Goal: Book appointment/travel/reservation

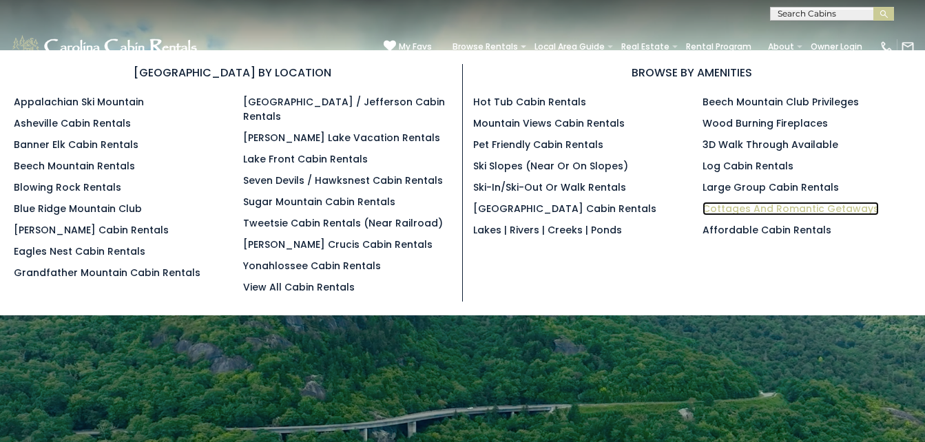
click at [730, 209] on link "Cottages and Romantic Getaways" at bounding box center [791, 209] width 176 height 14
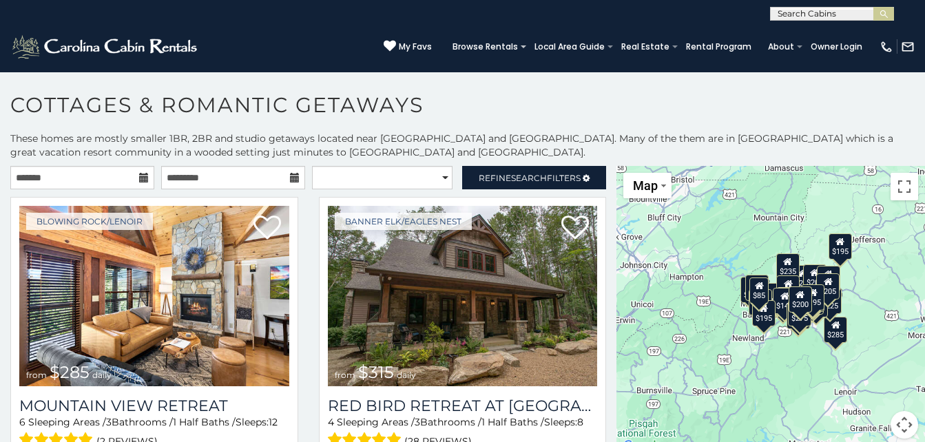
click at [730, 209] on div "$285 $315 $255 $299 $199 $170 $225 $235 $199 $170 $195 $205 $200 $290 $195 $205…" at bounding box center [771, 310] width 309 height 289
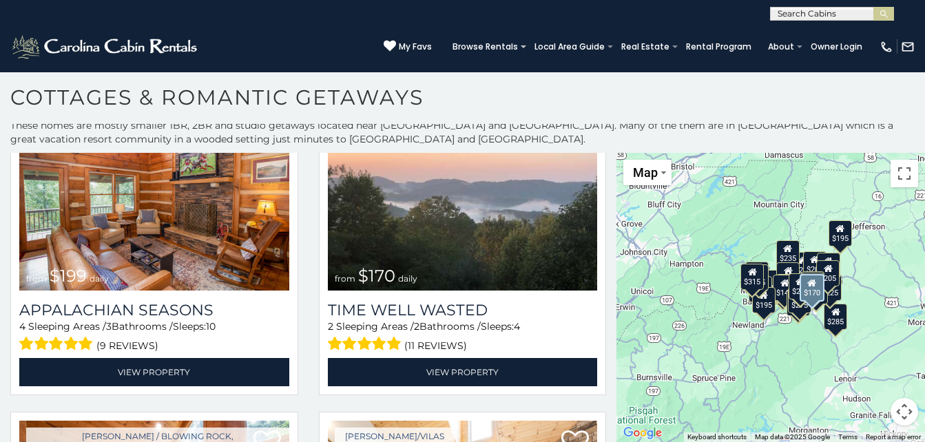
scroll to position [729, 0]
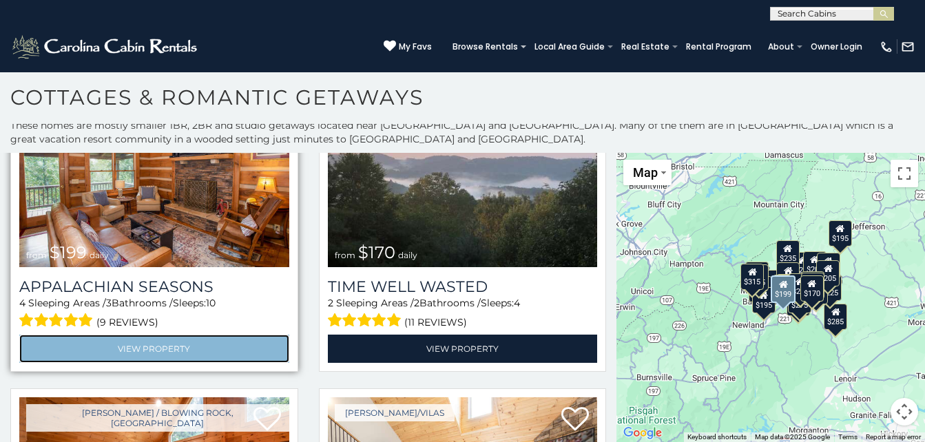
click at [240, 335] on link "View Property" at bounding box center [154, 349] width 270 height 28
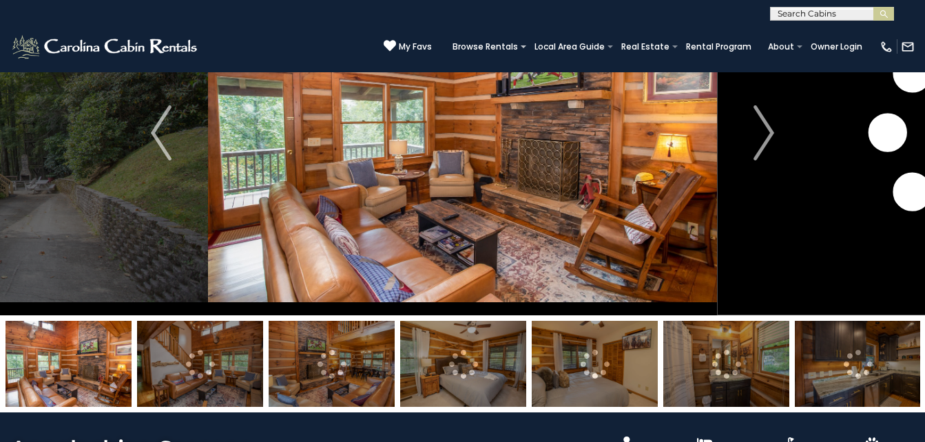
scroll to position [122, 0]
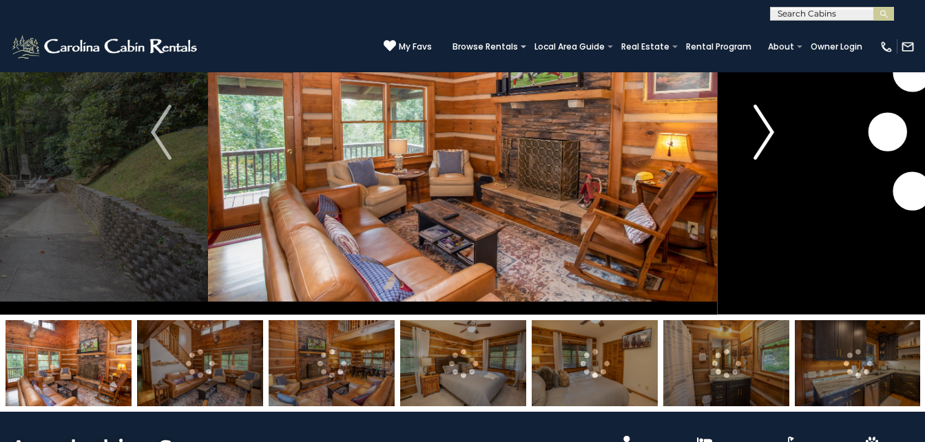
click at [766, 144] on img "Next" at bounding box center [764, 132] width 21 height 55
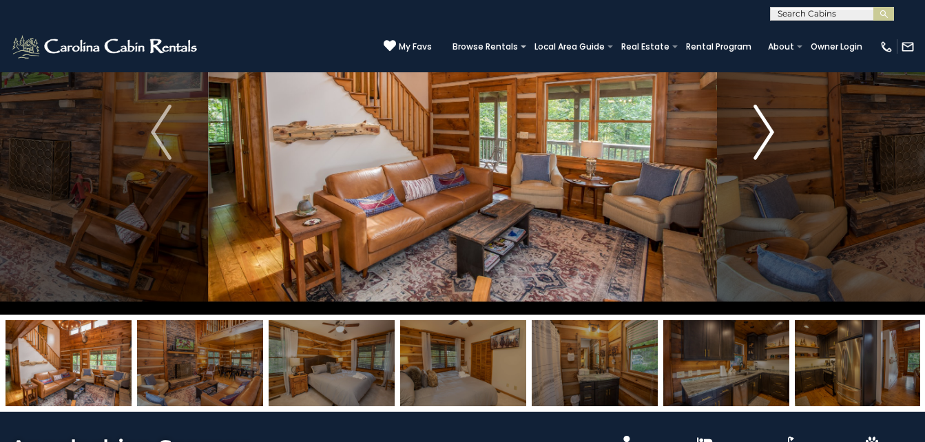
click at [766, 144] on img "Next" at bounding box center [764, 132] width 21 height 55
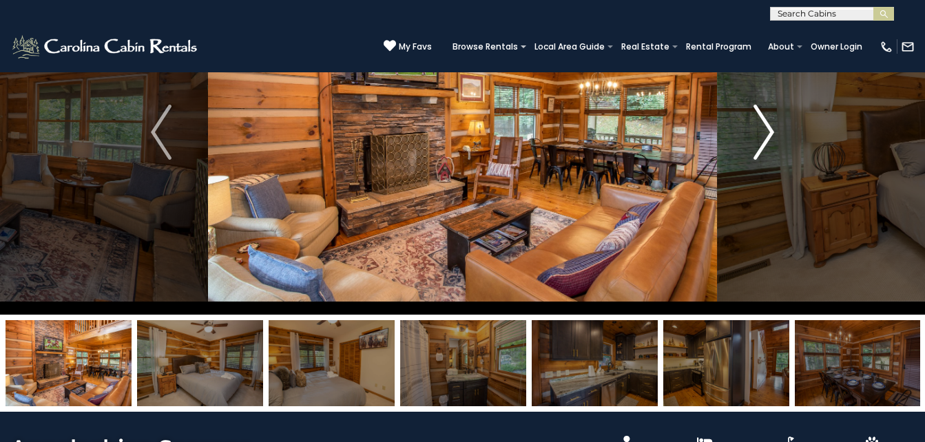
click at [766, 144] on img "Next" at bounding box center [764, 132] width 21 height 55
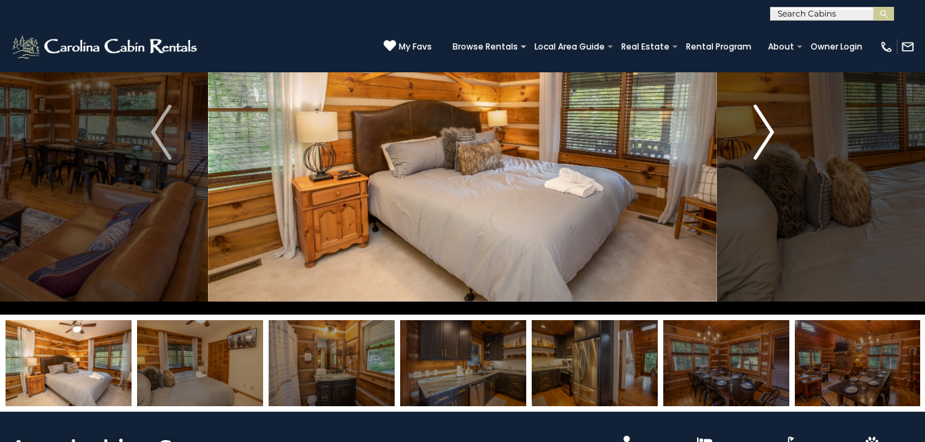
click at [766, 144] on img "Next" at bounding box center [764, 132] width 21 height 55
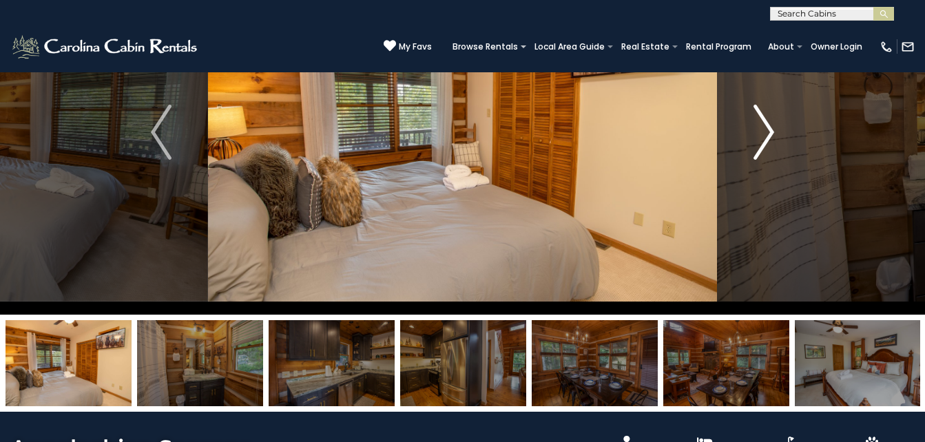
click at [766, 144] on img "Next" at bounding box center [764, 132] width 21 height 55
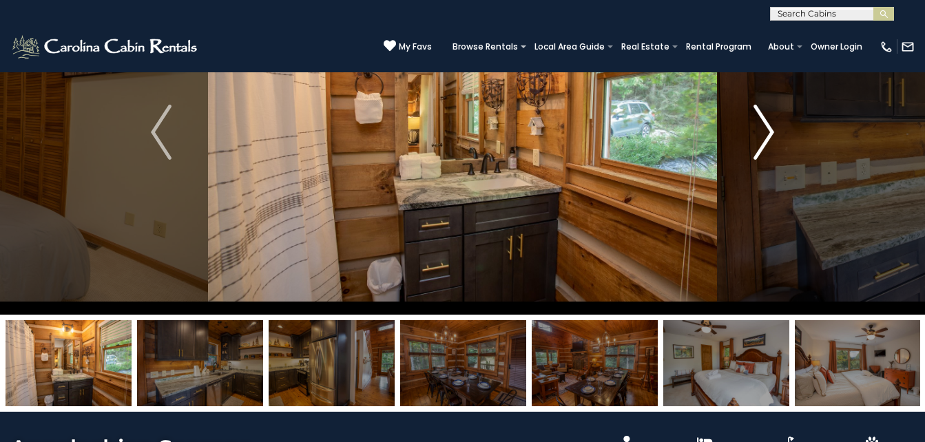
click at [766, 144] on img "Next" at bounding box center [764, 132] width 21 height 55
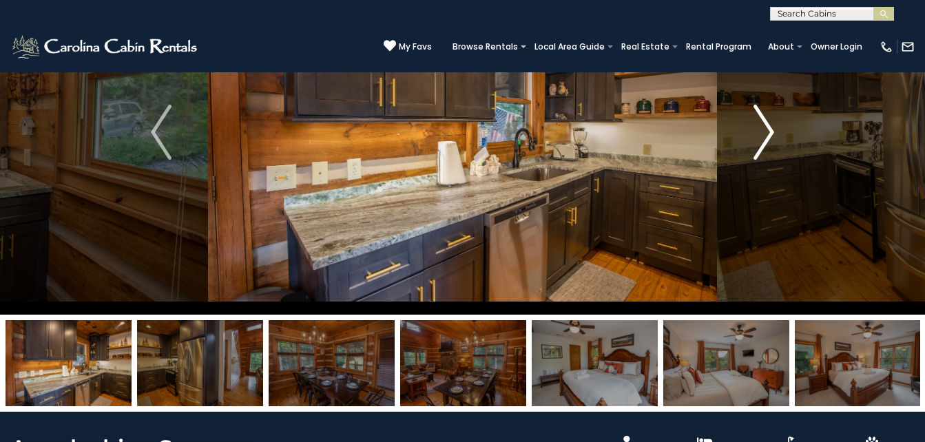
click at [766, 144] on img "Next" at bounding box center [764, 132] width 21 height 55
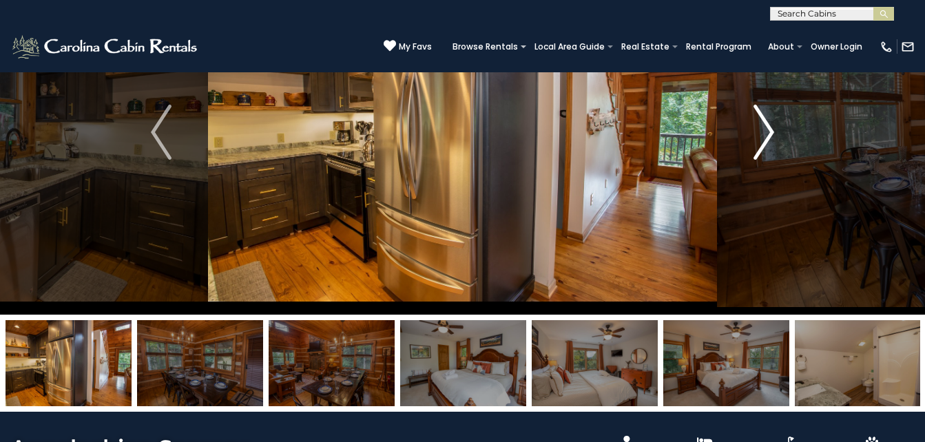
click at [766, 144] on img "Next" at bounding box center [764, 132] width 21 height 55
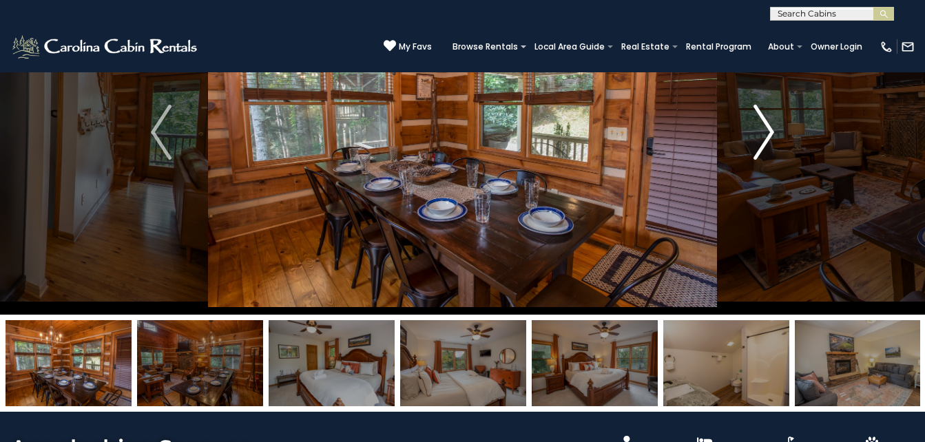
click at [766, 144] on img "Next" at bounding box center [764, 132] width 21 height 55
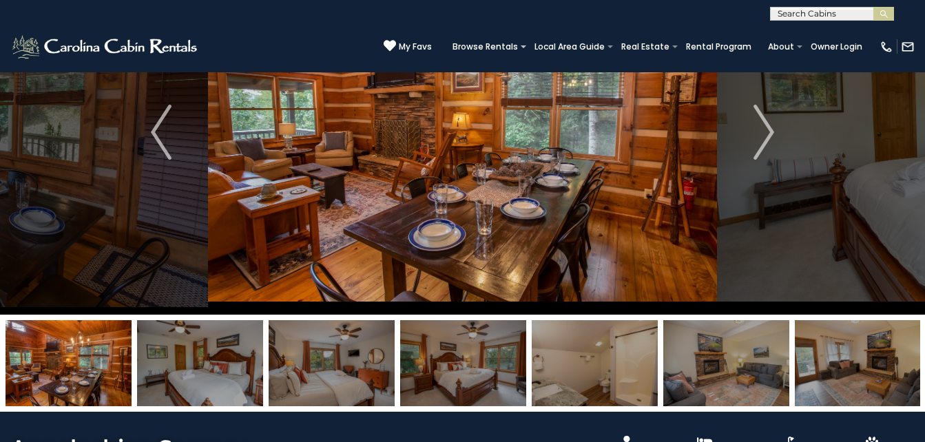
click at [600, 367] on img at bounding box center [595, 363] width 126 height 86
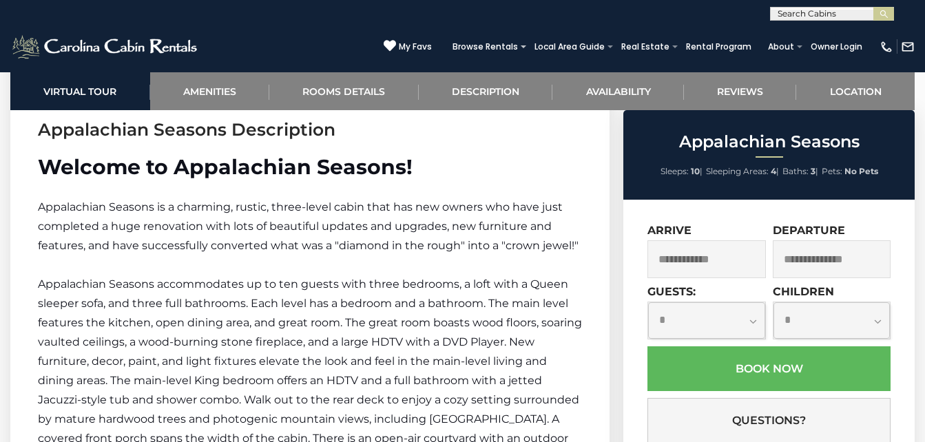
scroll to position [2092, 0]
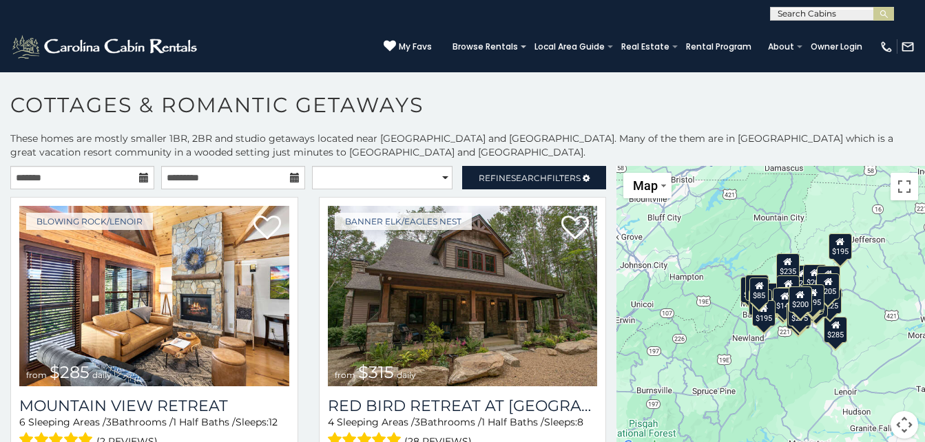
scroll to position [8, 0]
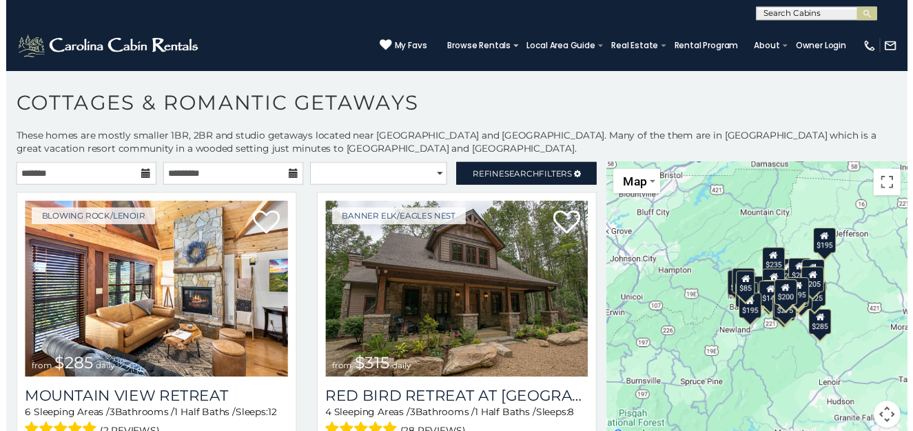
scroll to position [8, 0]
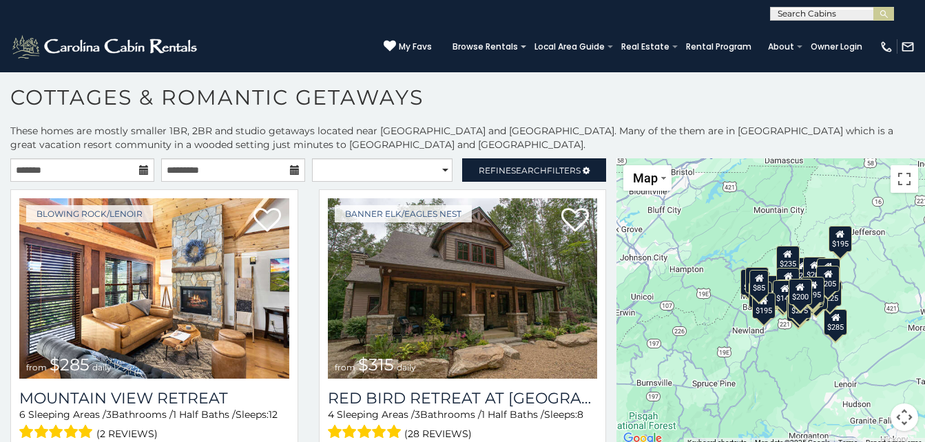
click at [530, 105] on h1 "Cottages & Romantic Getaways" at bounding box center [462, 104] width 925 height 39
click at [909, 108] on h1 "Cottages & Romantic Getaways" at bounding box center [462, 104] width 925 height 39
click at [838, 245] on div "$195" at bounding box center [840, 239] width 23 height 26
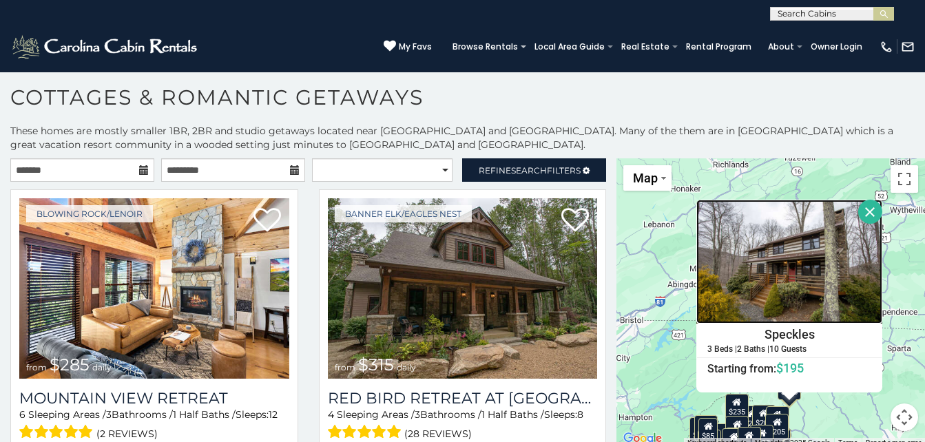
click at [806, 256] on img at bounding box center [790, 262] width 186 height 124
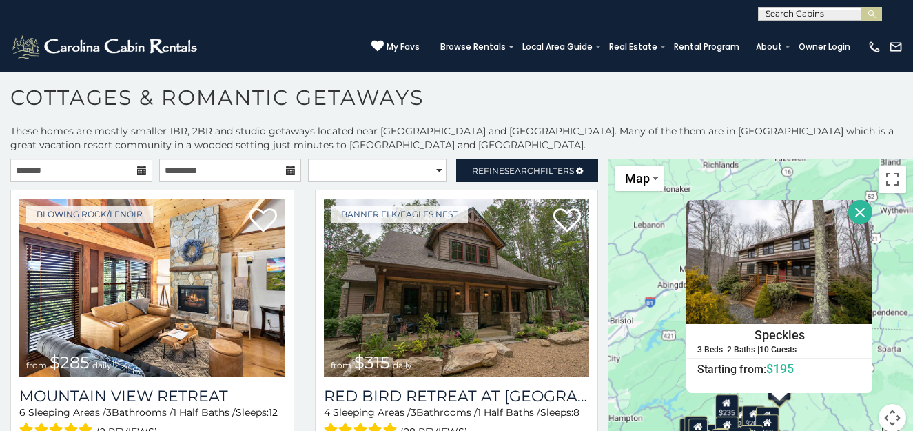
click at [451, 106] on h1 "Cottages & Romantic Getaways" at bounding box center [456, 104] width 913 height 39
click at [542, 93] on h1 "Cottages & Romantic Getaways" at bounding box center [456, 104] width 913 height 39
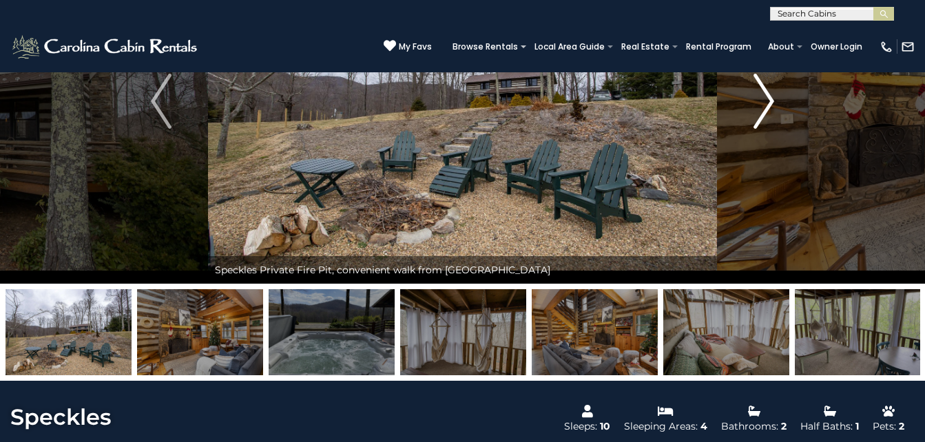
scroll to position [154, 0]
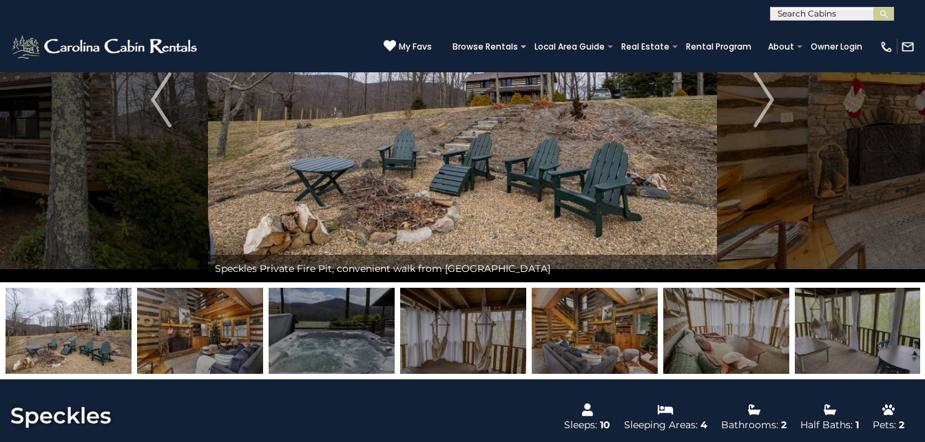
click at [338, 331] on img at bounding box center [332, 331] width 126 height 86
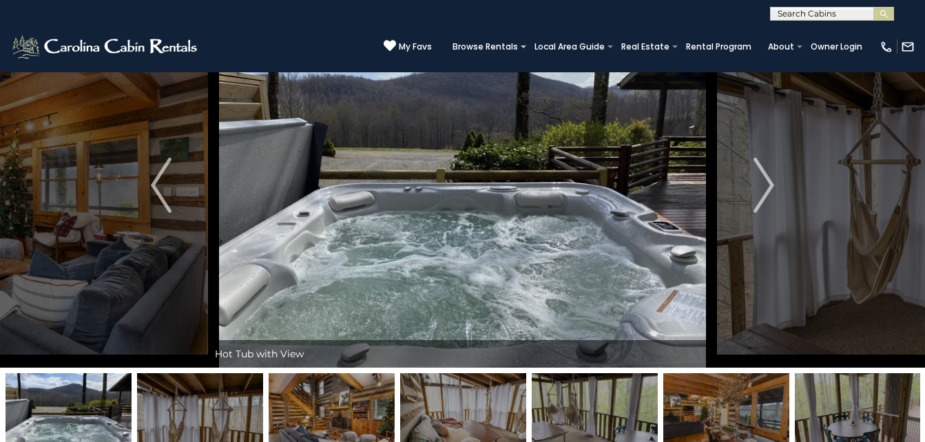
scroll to position [68, 0]
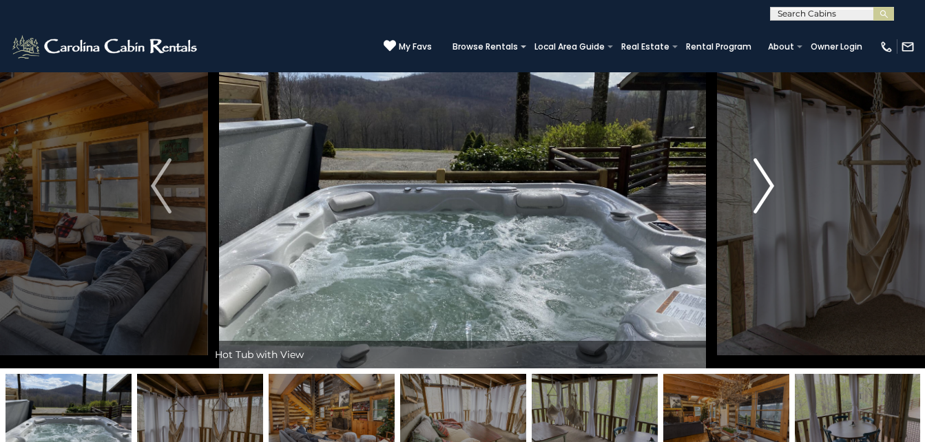
click at [776, 177] on button "Next" at bounding box center [764, 185] width 94 height 365
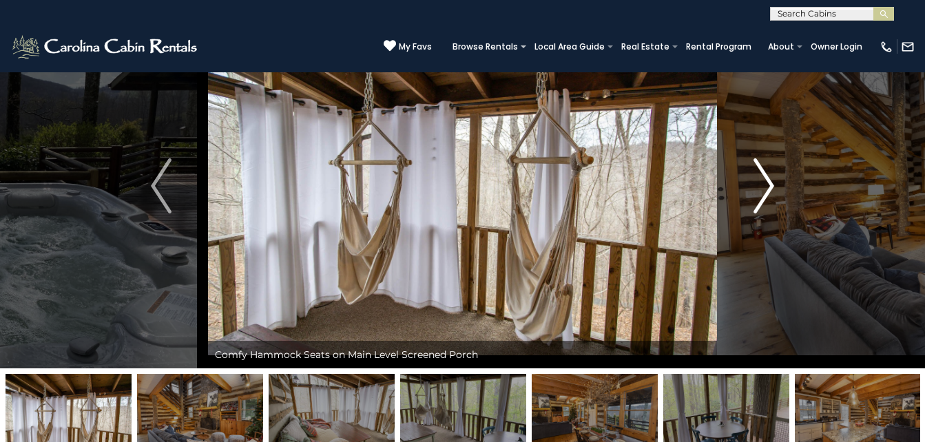
click at [770, 181] on img "Next" at bounding box center [764, 185] width 21 height 55
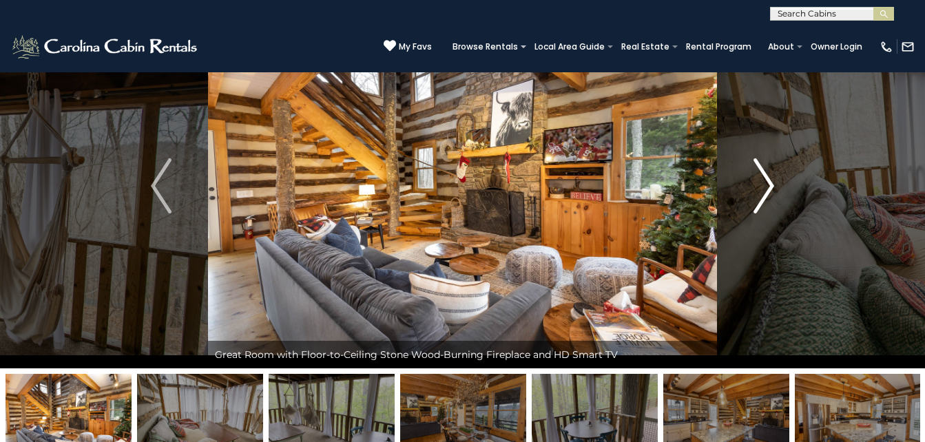
click at [768, 185] on img "Next" at bounding box center [764, 185] width 21 height 55
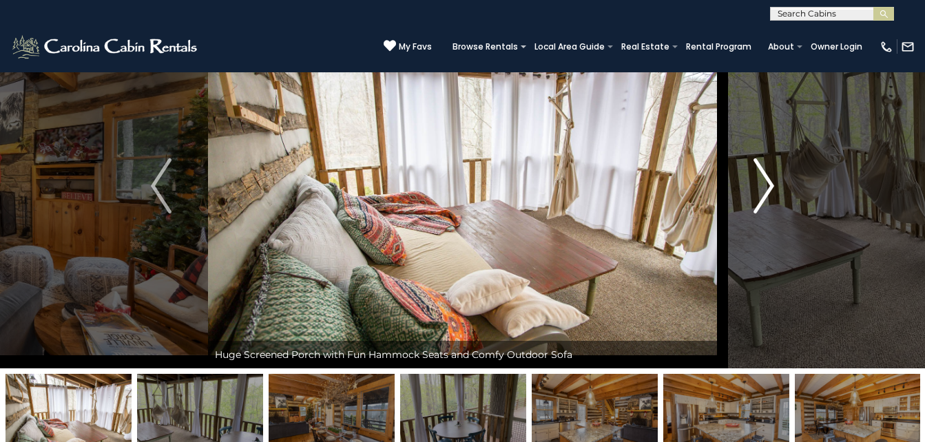
click at [768, 185] on img "Next" at bounding box center [764, 185] width 21 height 55
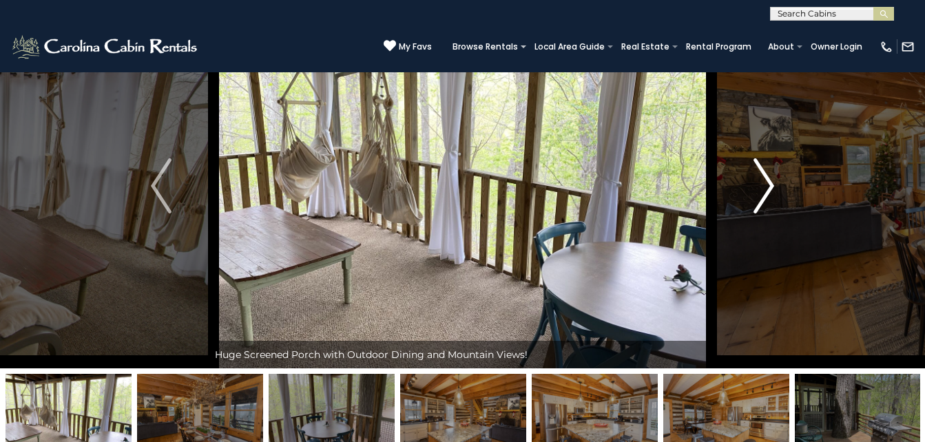
click at [768, 185] on img "Next" at bounding box center [764, 185] width 21 height 55
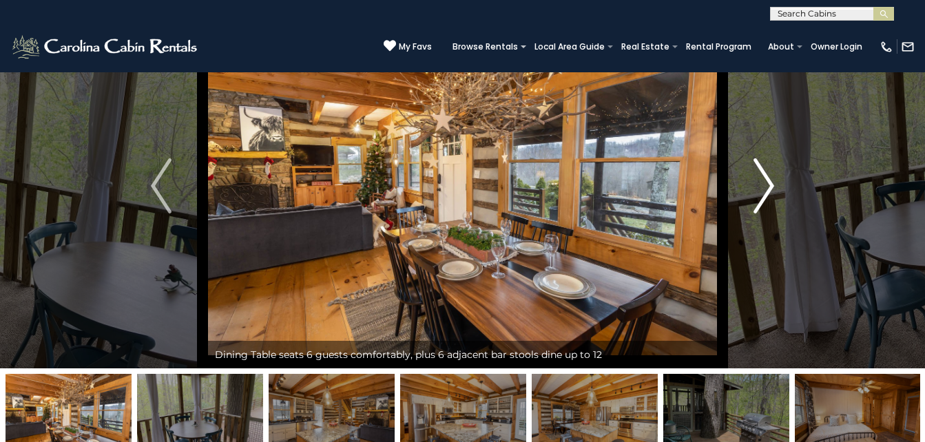
click at [768, 185] on img "Next" at bounding box center [764, 185] width 21 height 55
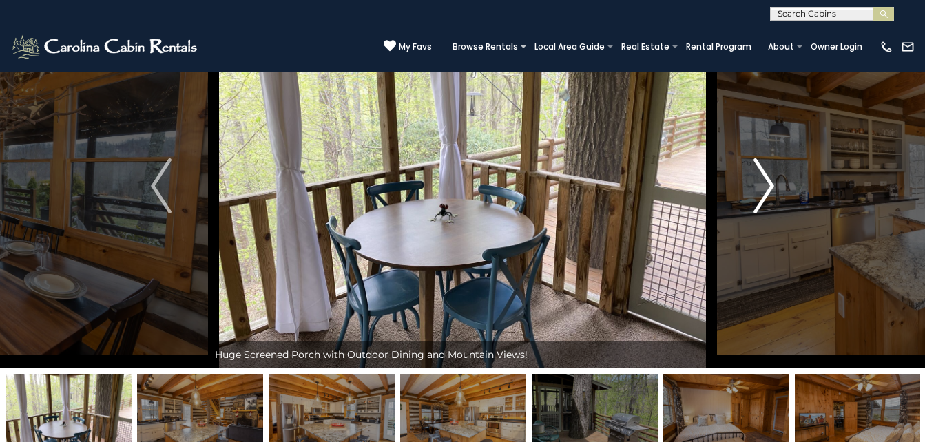
click at [768, 185] on img "Next" at bounding box center [764, 185] width 21 height 55
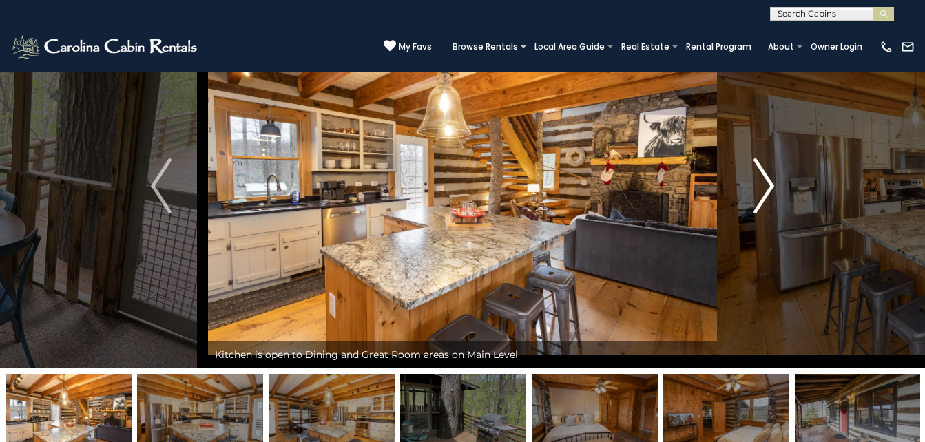
click at [768, 185] on img "Next" at bounding box center [764, 185] width 21 height 55
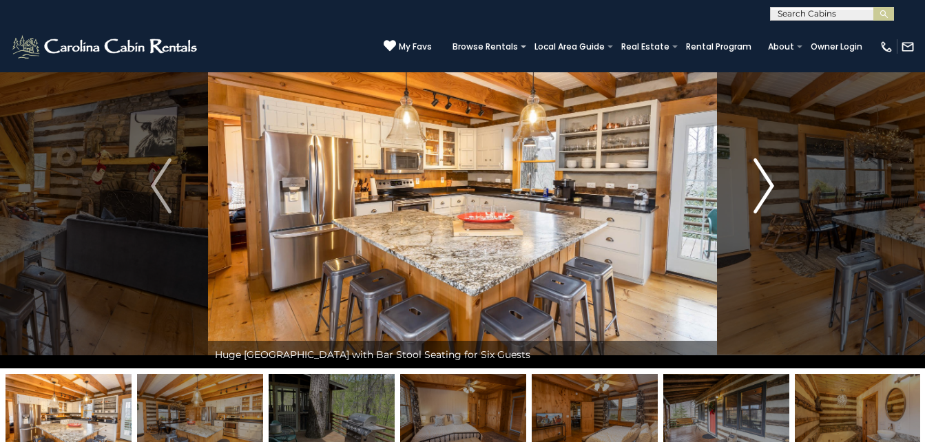
click at [768, 185] on img "Next" at bounding box center [764, 185] width 21 height 55
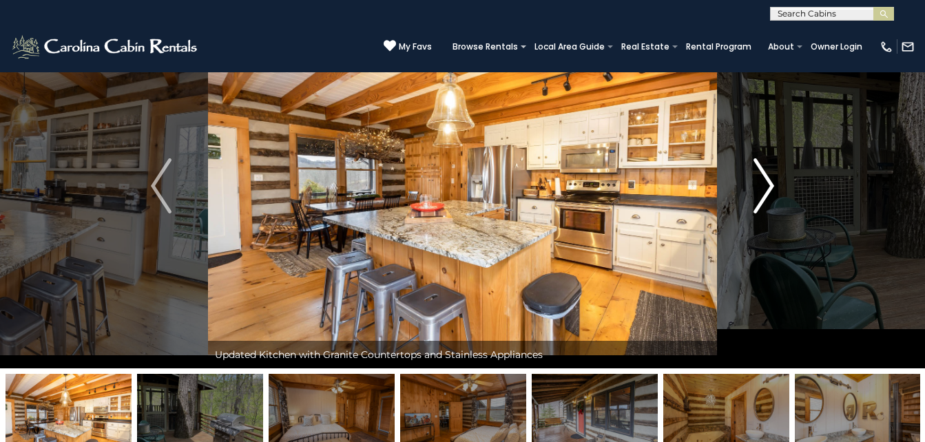
click at [768, 185] on img "Next" at bounding box center [764, 185] width 21 height 55
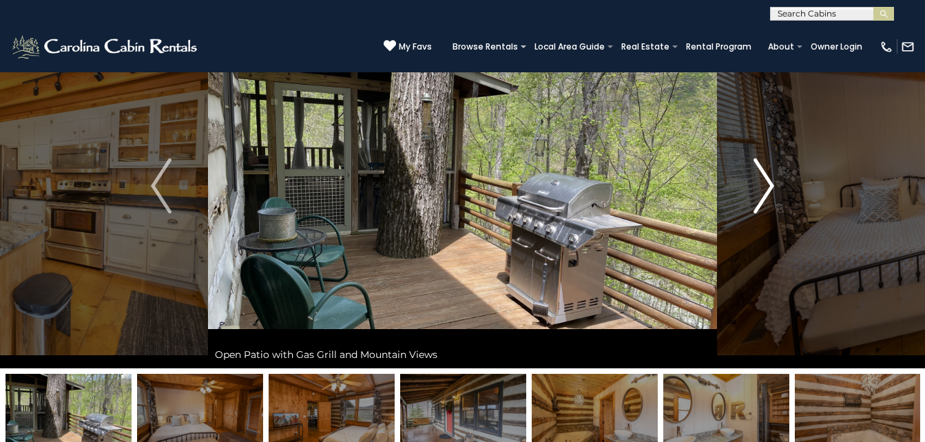
click at [768, 185] on img "Next" at bounding box center [764, 185] width 21 height 55
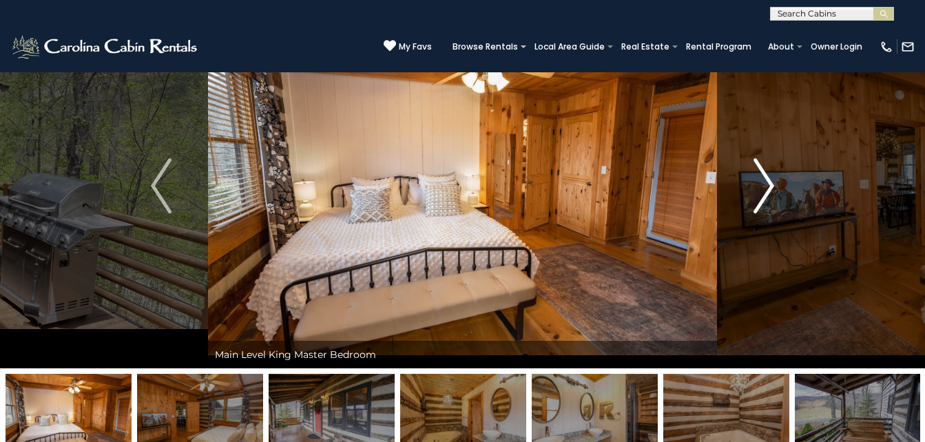
click at [768, 185] on img "Next" at bounding box center [764, 185] width 21 height 55
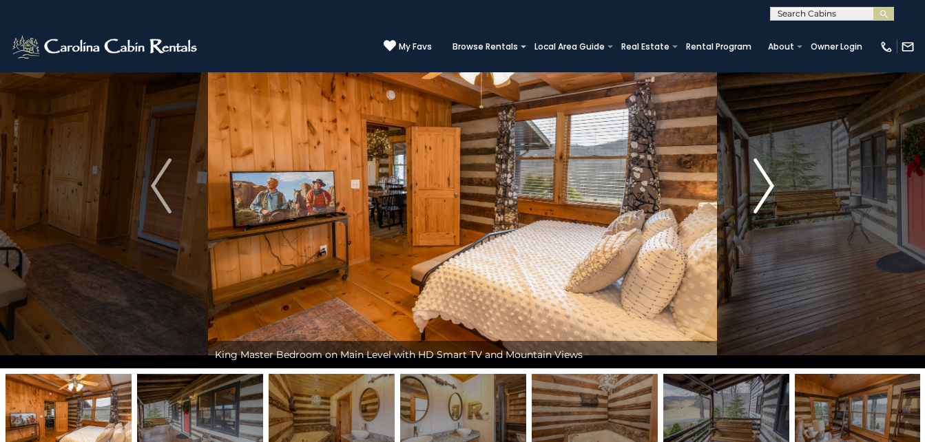
click at [768, 185] on img "Next" at bounding box center [764, 185] width 21 height 55
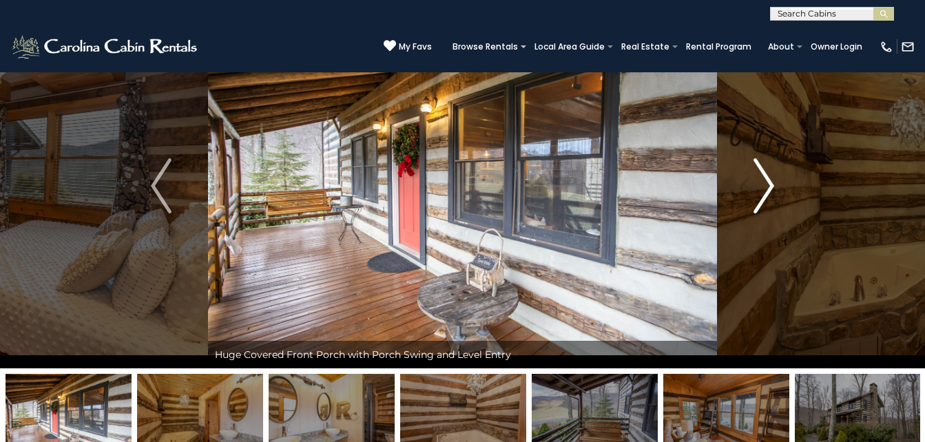
click at [768, 185] on img "Next" at bounding box center [764, 185] width 21 height 55
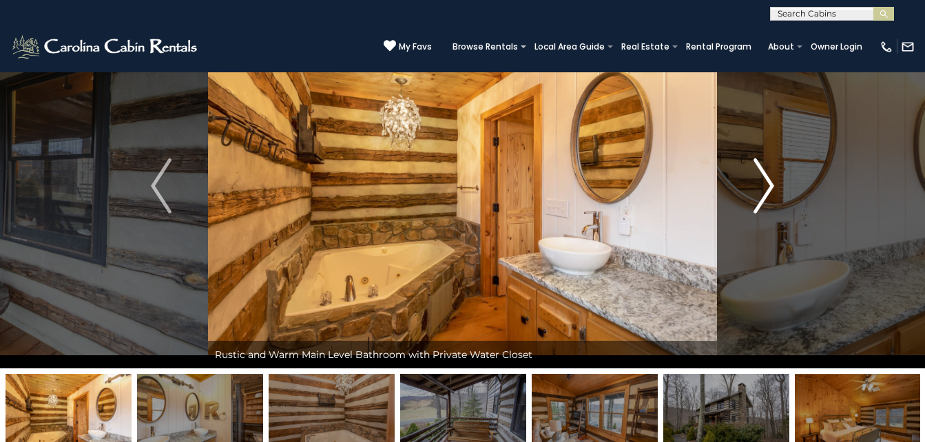
click at [768, 185] on img "Next" at bounding box center [764, 185] width 21 height 55
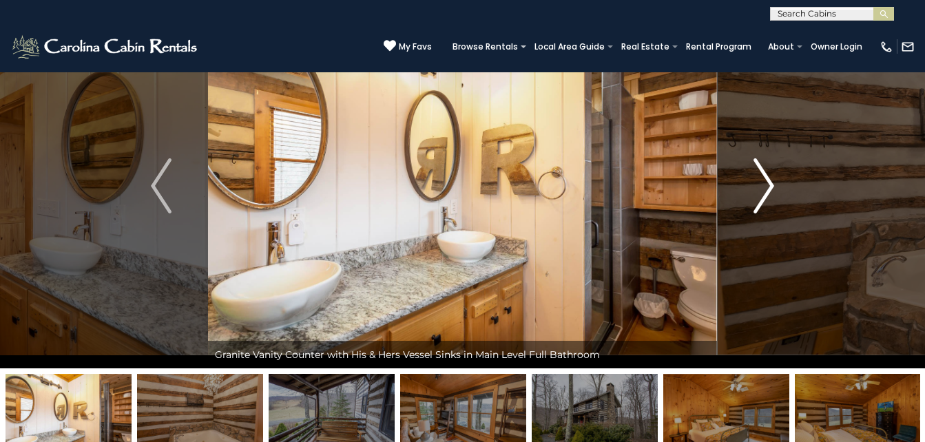
click at [768, 182] on img "Next" at bounding box center [764, 185] width 21 height 55
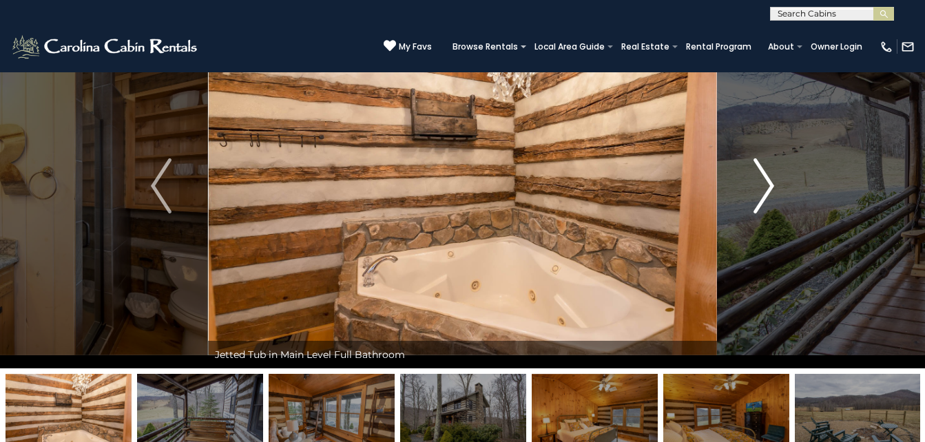
click at [768, 182] on img "Next" at bounding box center [764, 185] width 21 height 55
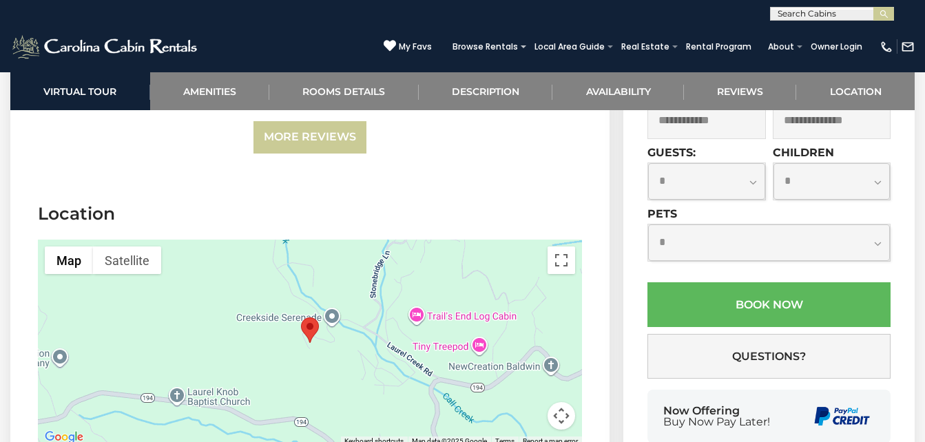
scroll to position [4049, 0]
